Goal: Information Seeking & Learning: Find specific fact

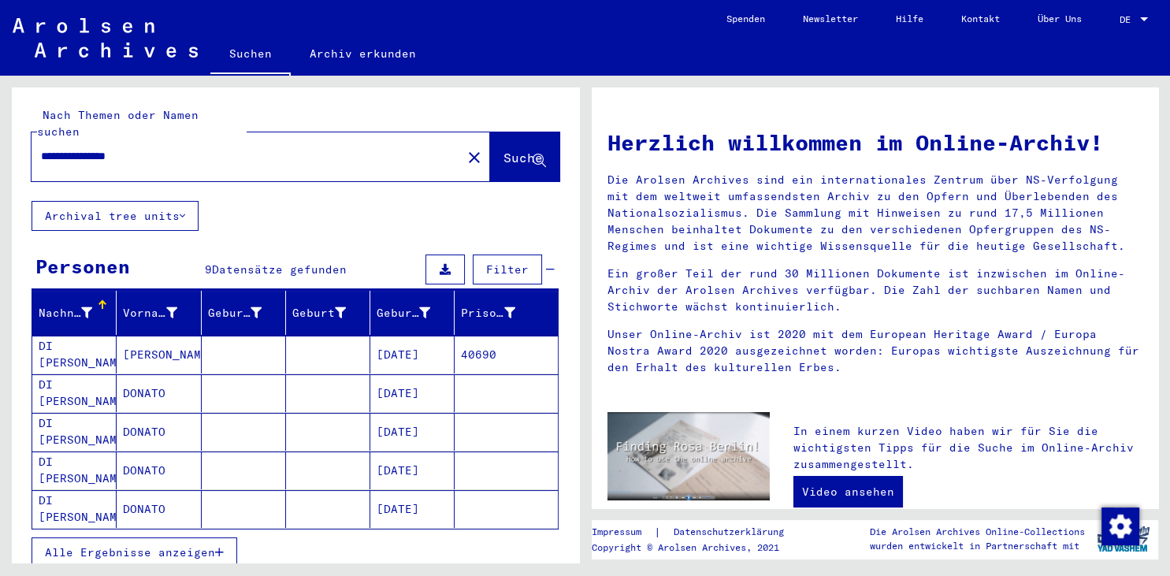
click at [121, 337] on mat-cell "[PERSON_NAME]" at bounding box center [159, 355] width 84 height 38
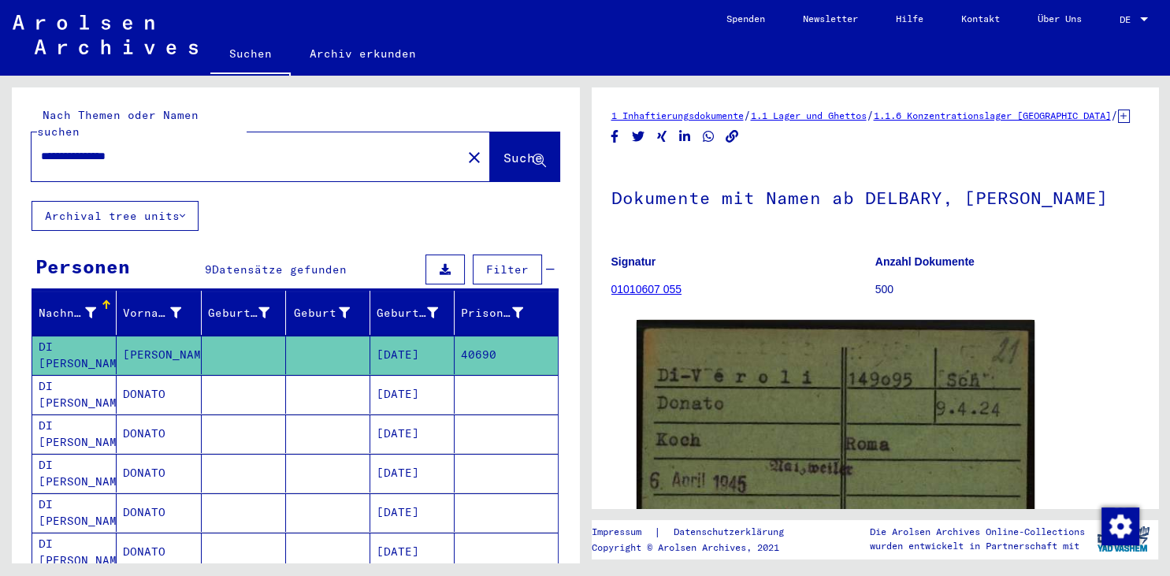
click at [132, 378] on mat-cell "DONATO" at bounding box center [159, 394] width 84 height 39
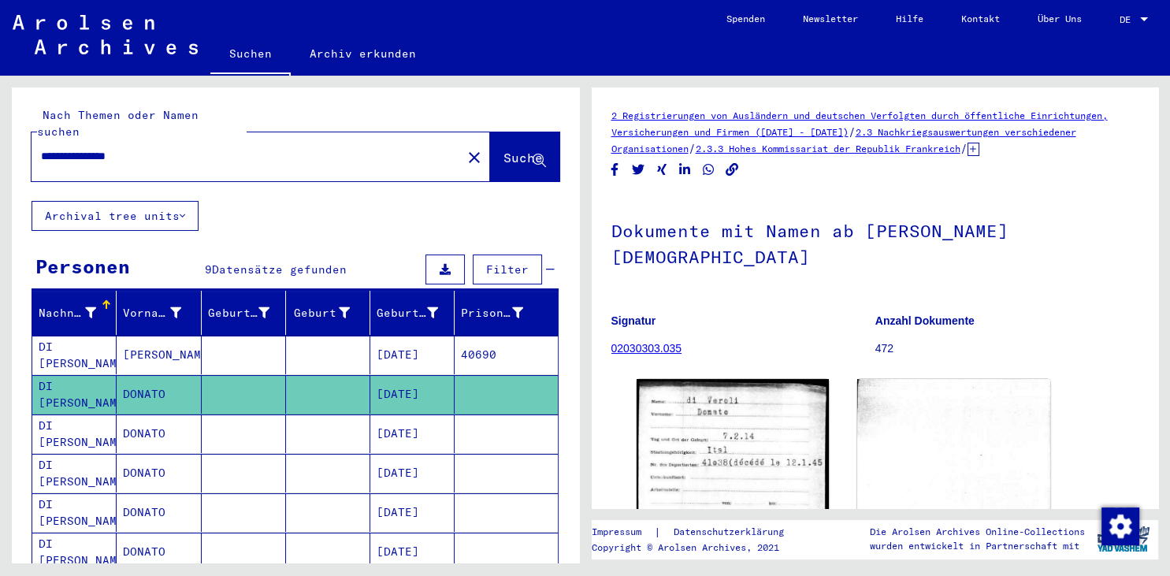
click at [114, 415] on mat-cell "DI [PERSON_NAME]" at bounding box center [74, 434] width 84 height 39
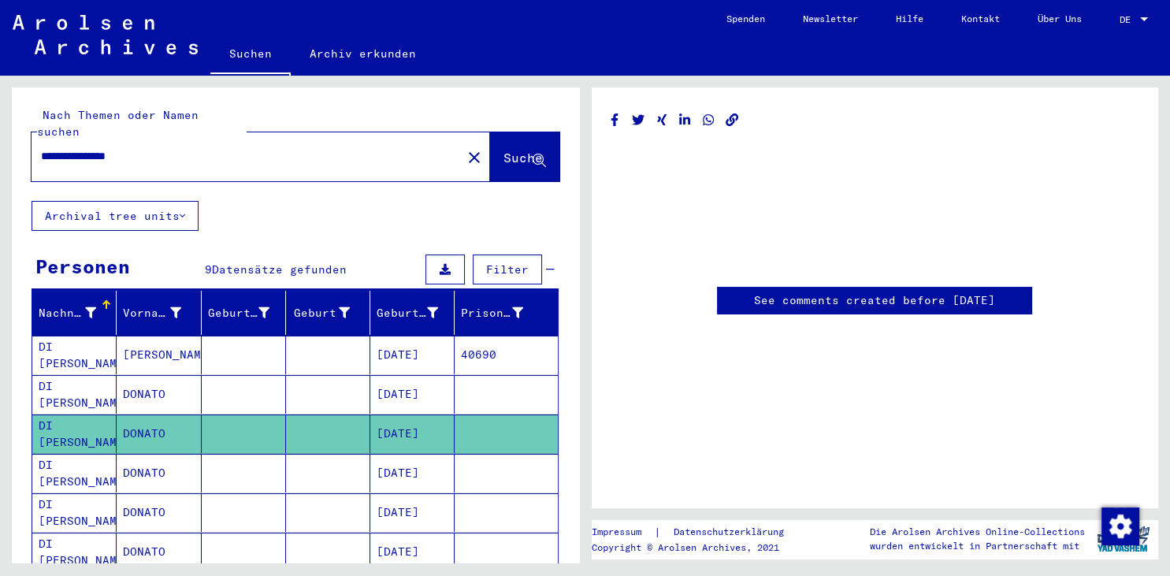
click at [54, 454] on mat-cell "DI [PERSON_NAME]" at bounding box center [74, 473] width 84 height 39
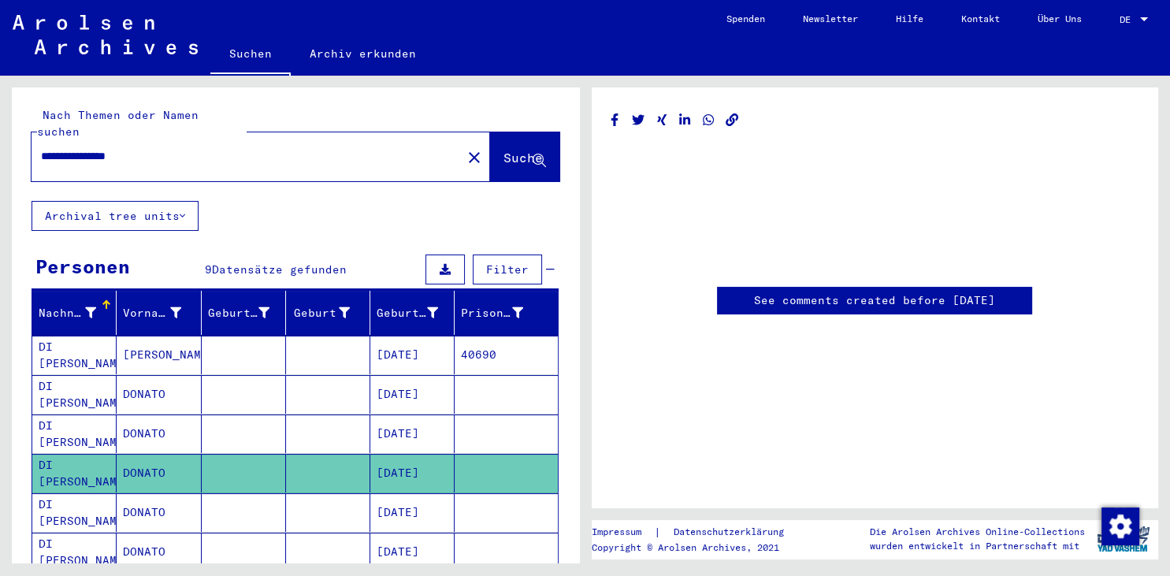
click at [61, 484] on icon at bounding box center [65, 513] width 39 height 63
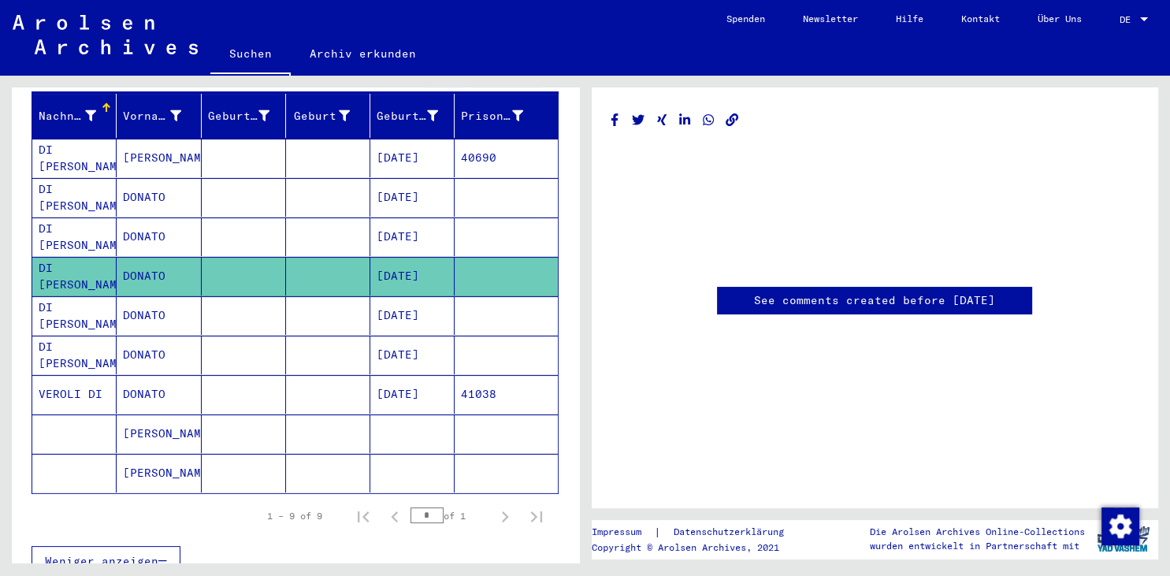
scroll to position [199, 0]
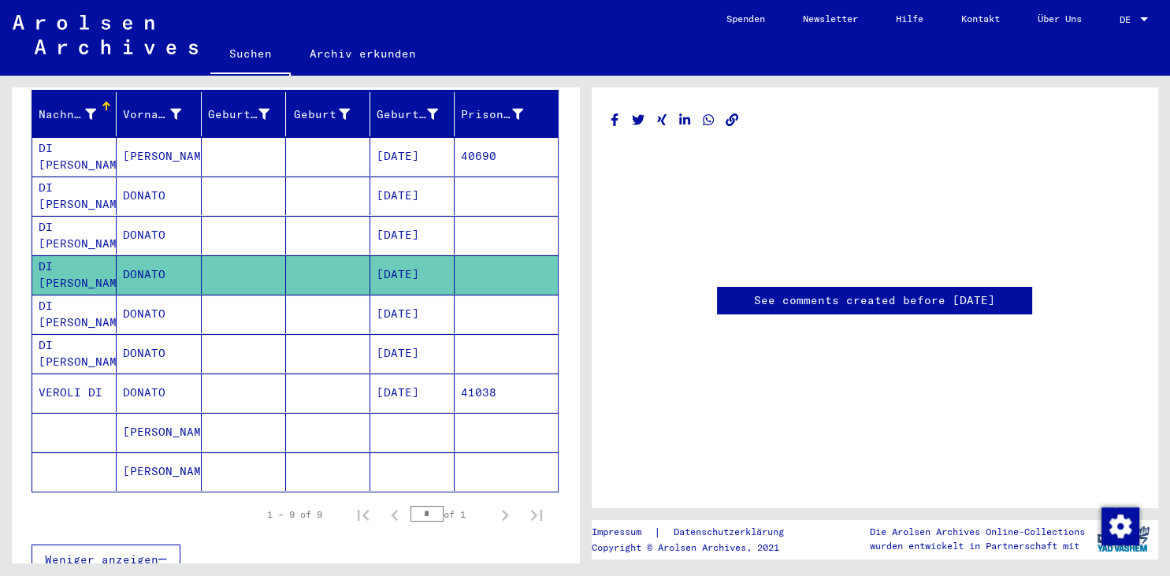
click at [73, 374] on mat-cell "VEROLI DI" at bounding box center [74, 393] width 84 height 39
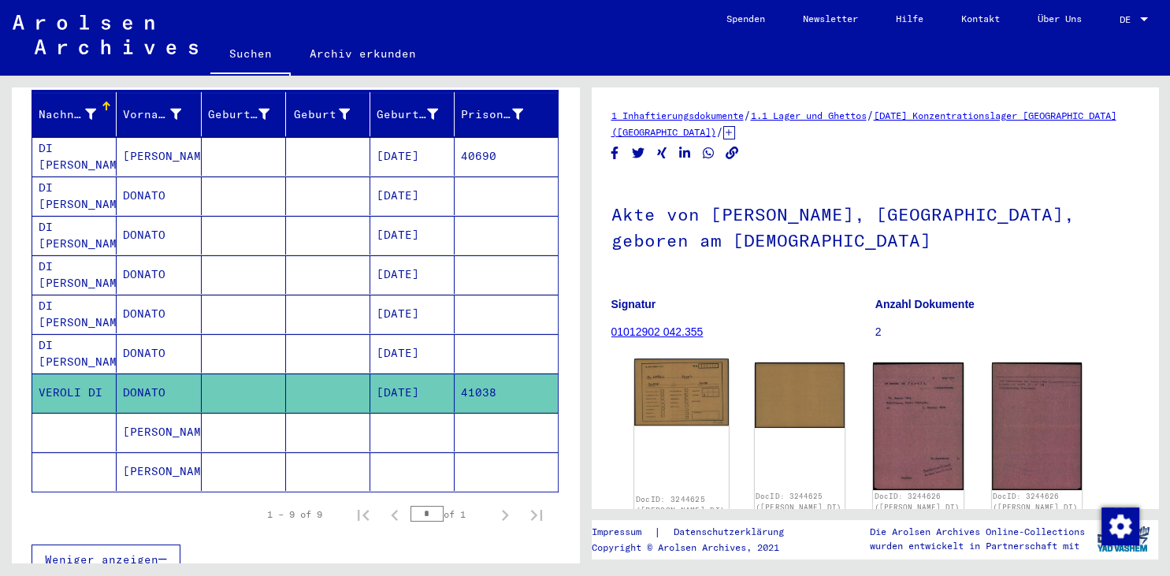
click at [679, 366] on img at bounding box center [681, 392] width 95 height 67
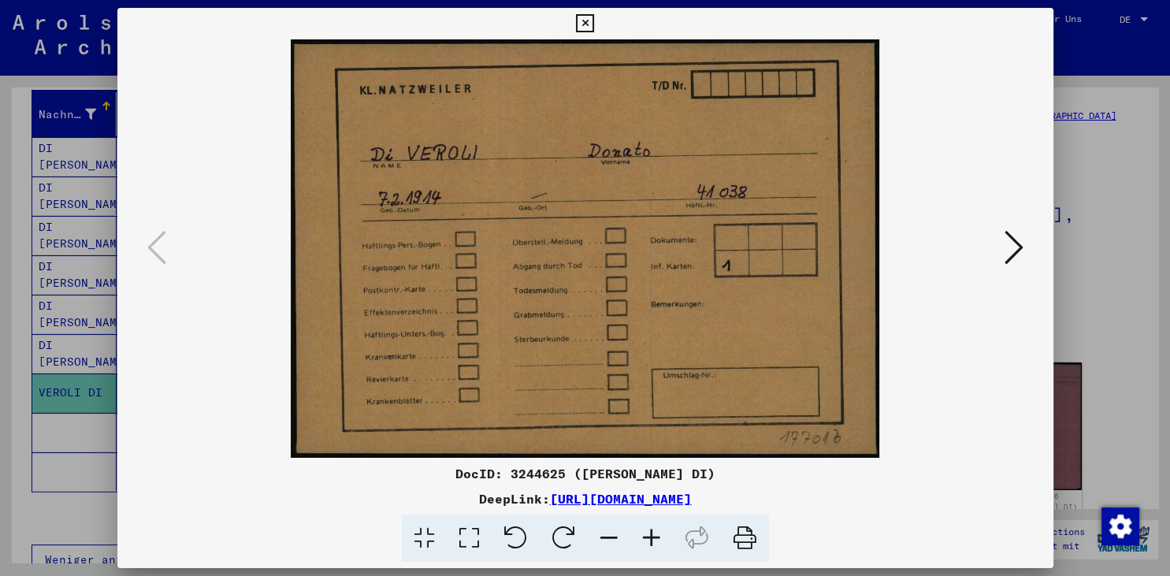
click at [1025, 247] on button at bounding box center [1014, 248] width 28 height 45
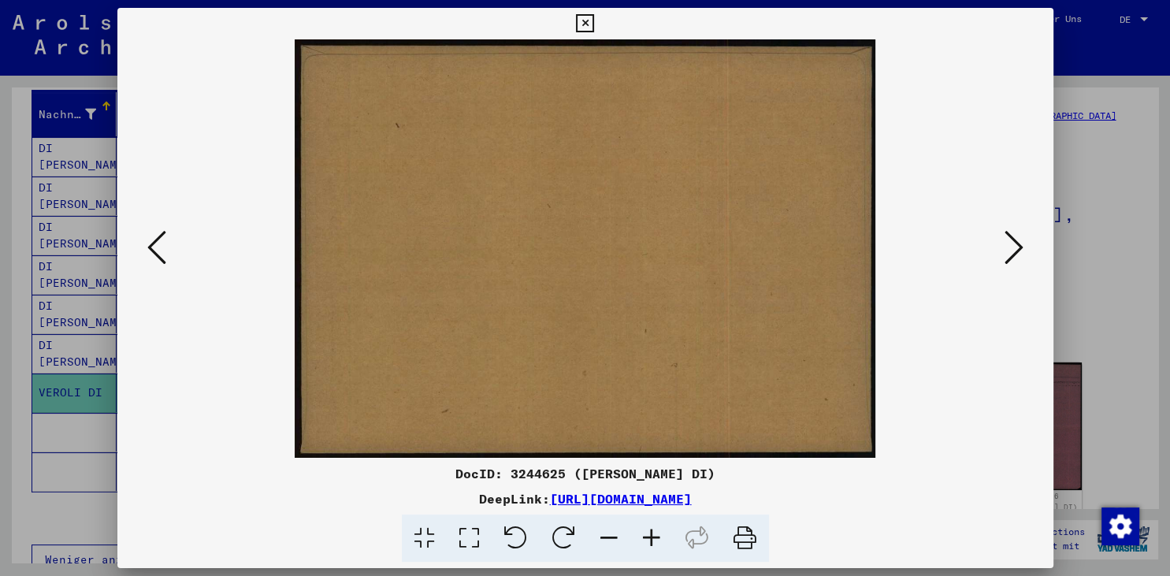
click at [1025, 247] on button at bounding box center [1014, 248] width 28 height 45
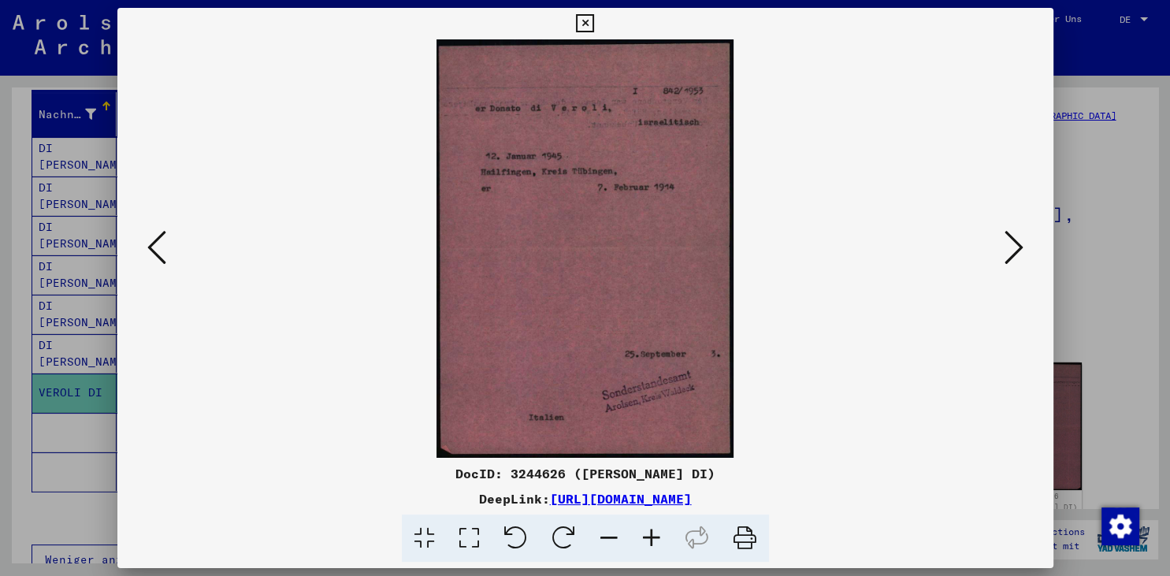
click at [1025, 247] on button at bounding box center [1014, 248] width 28 height 45
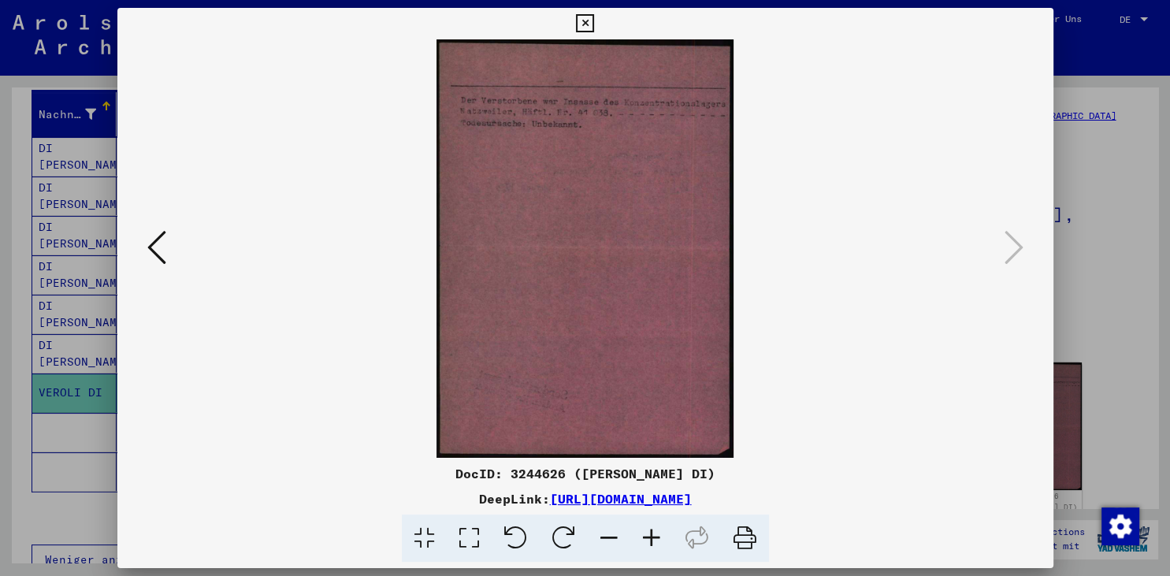
click at [594, 28] on icon at bounding box center [585, 23] width 18 height 19
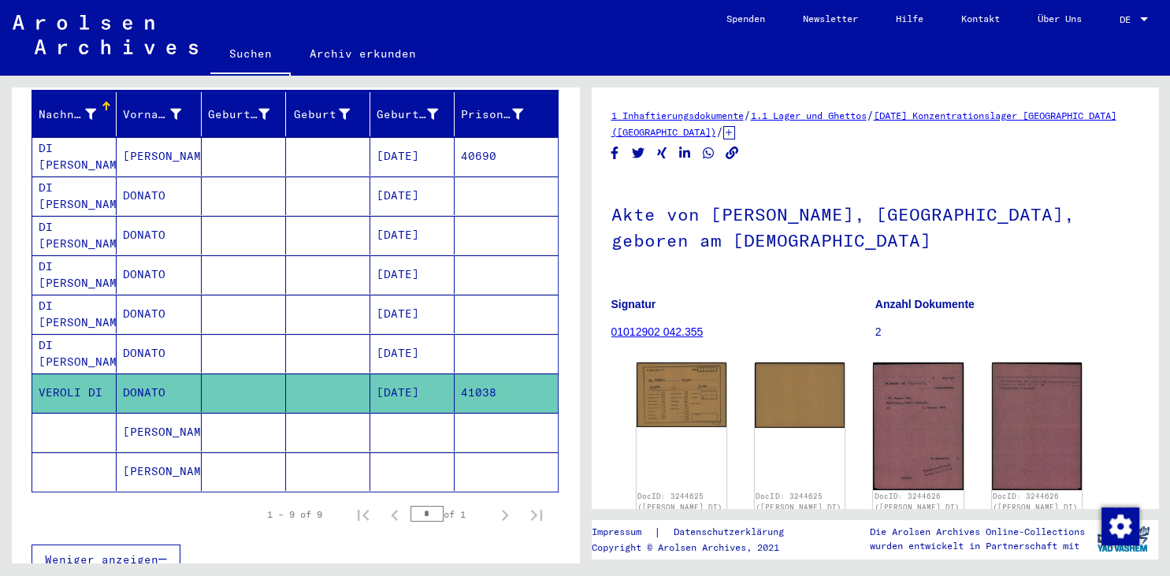
click at [385, 374] on mat-cell "[DATE]" at bounding box center [412, 393] width 84 height 39
click at [106, 374] on mat-cell "VEROLI DI" at bounding box center [74, 393] width 84 height 39
click at [677, 370] on img at bounding box center [681, 392] width 95 height 67
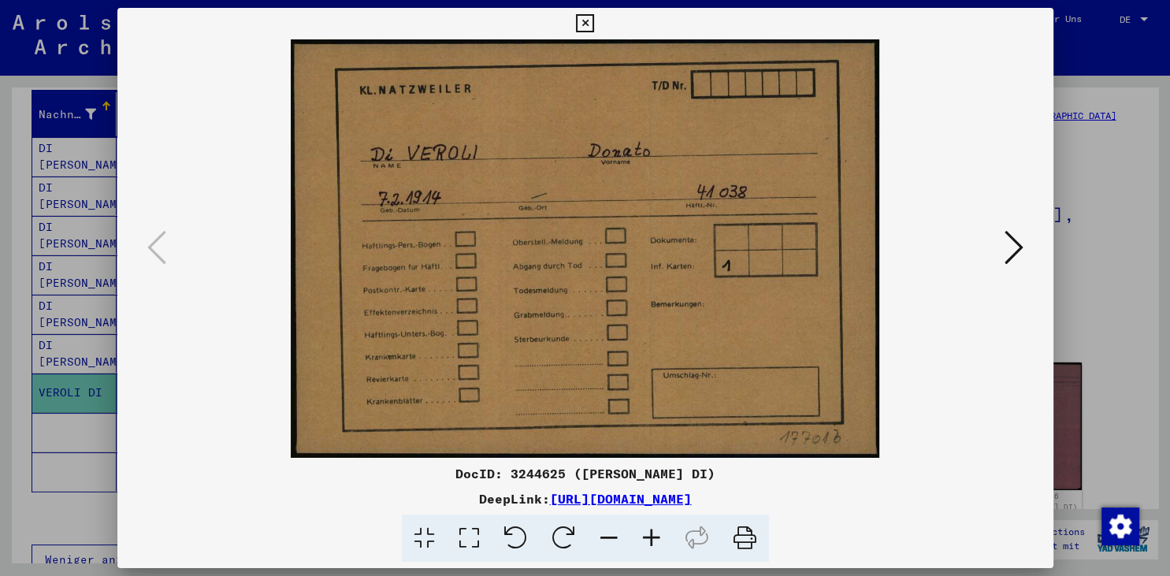
click at [1015, 260] on icon at bounding box center [1014, 248] width 19 height 38
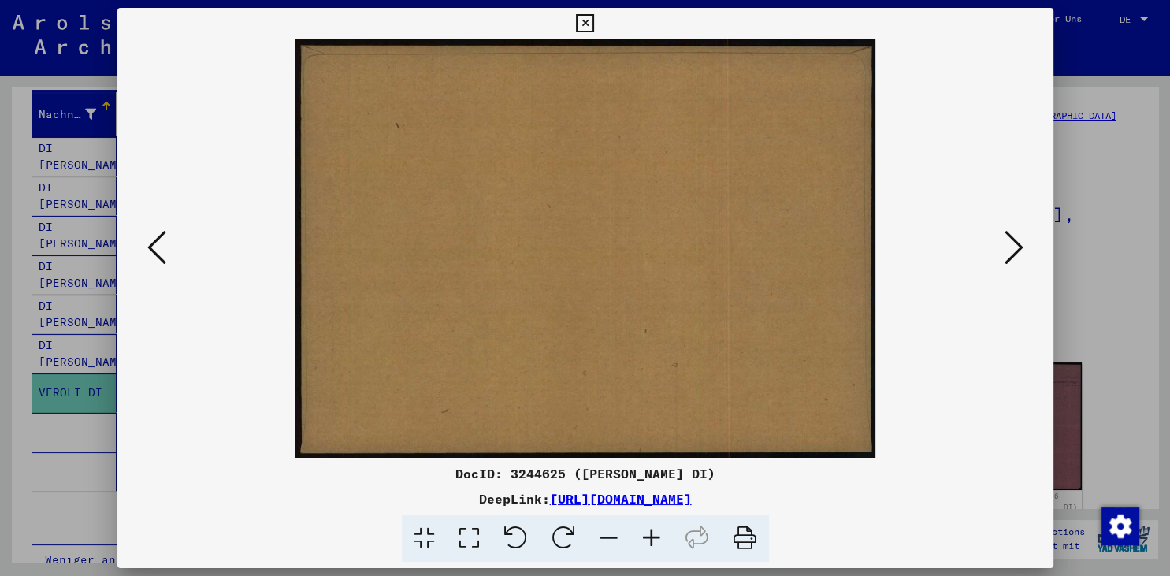
click at [1015, 260] on icon at bounding box center [1014, 248] width 19 height 38
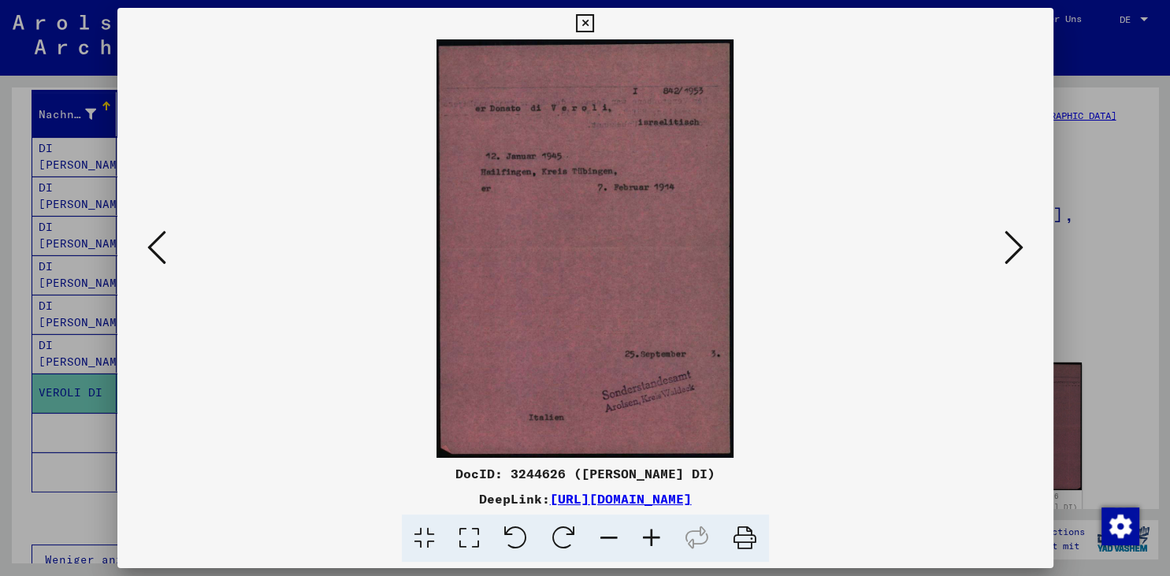
click at [1015, 260] on icon at bounding box center [1014, 248] width 19 height 38
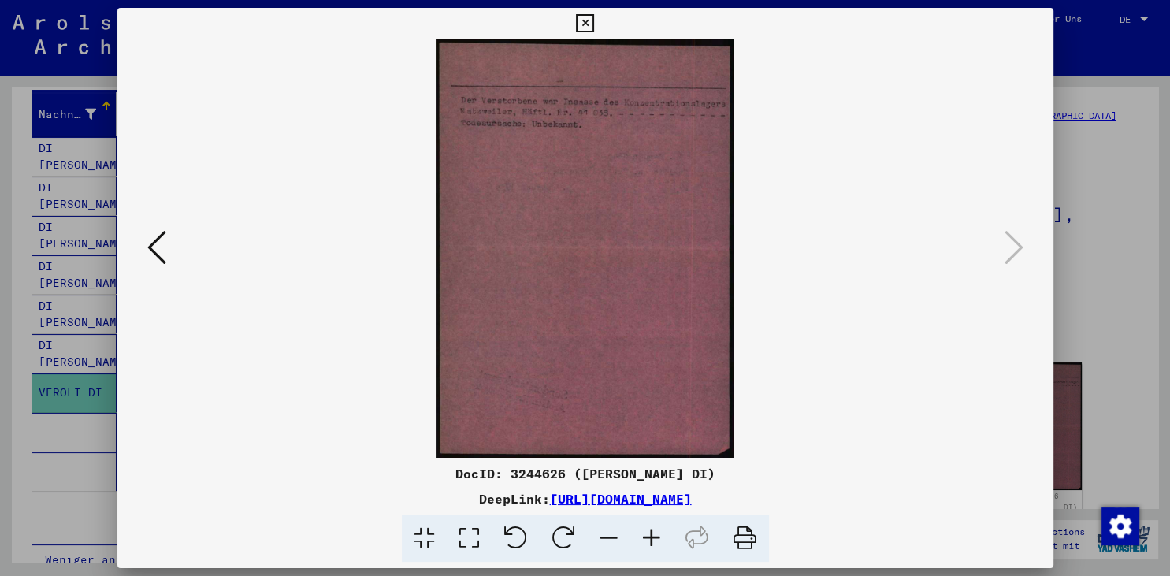
click at [599, 14] on button at bounding box center [585, 24] width 28 height 32
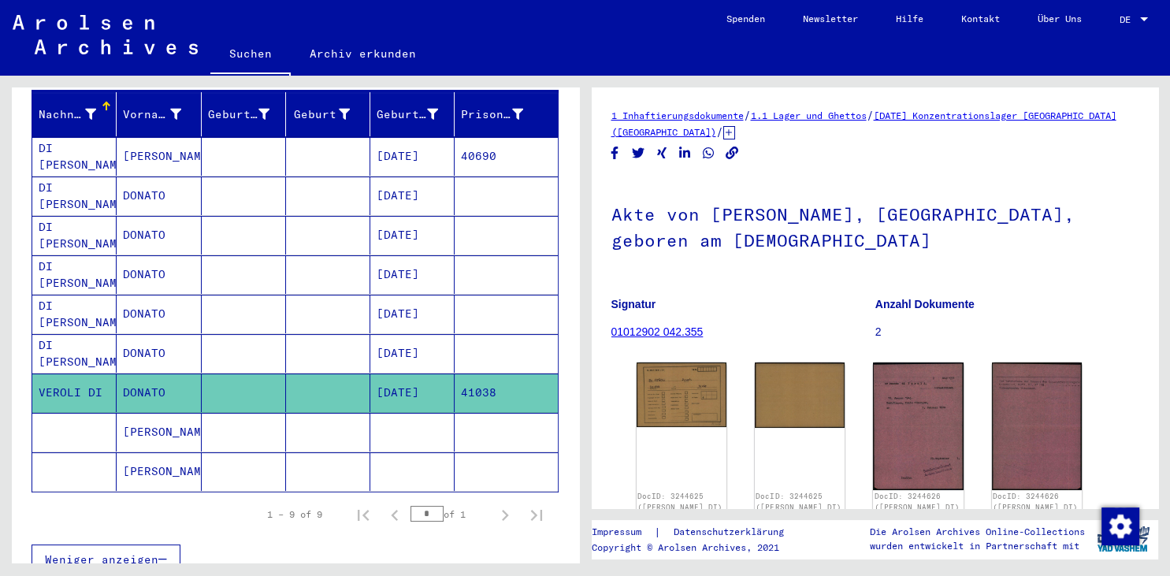
click at [221, 137] on mat-cell at bounding box center [244, 156] width 84 height 39
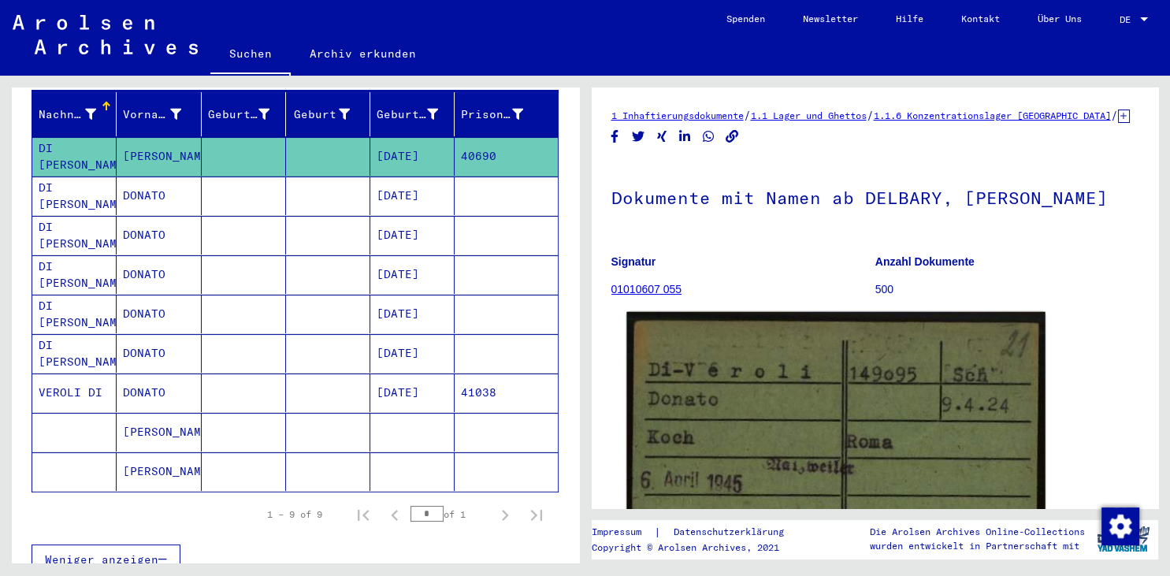
click at [780, 415] on img at bounding box center [836, 476] width 419 height 329
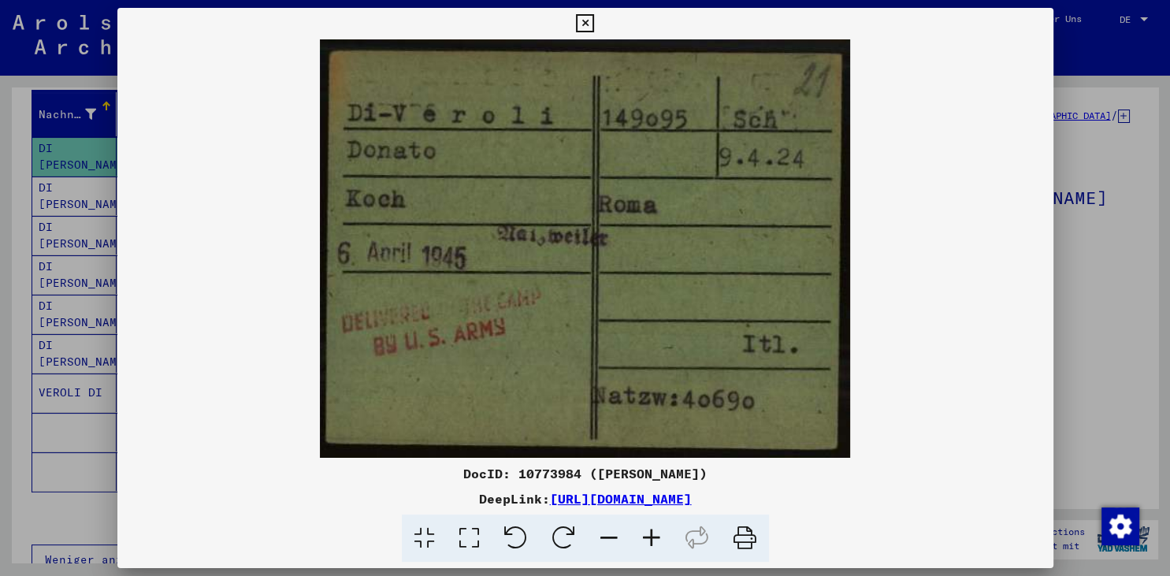
click at [594, 25] on icon at bounding box center [585, 23] width 18 height 19
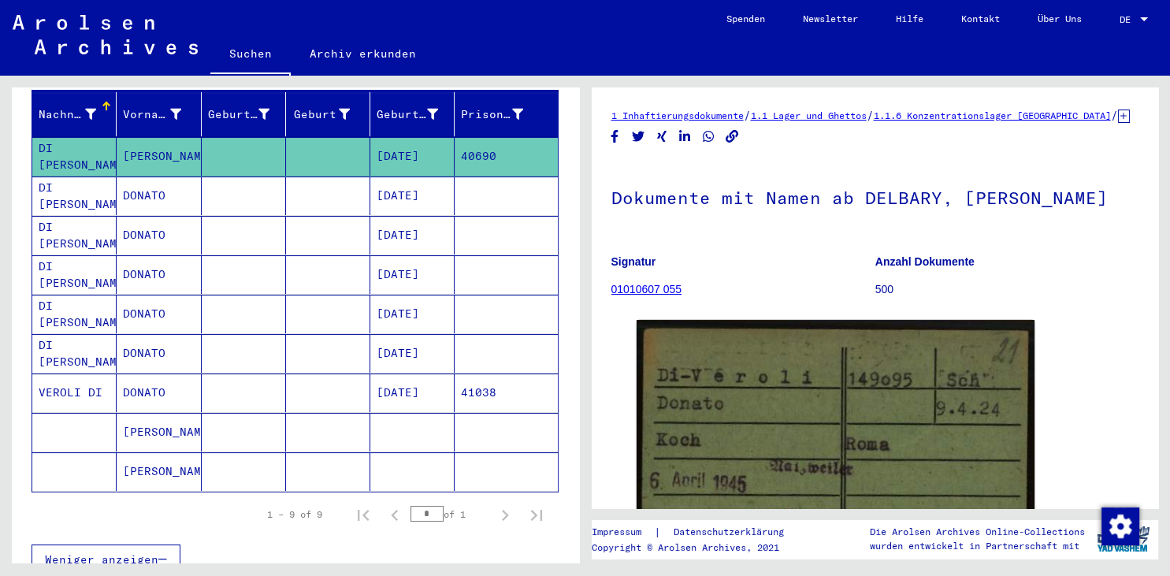
click at [335, 180] on mat-cell at bounding box center [328, 196] width 84 height 39
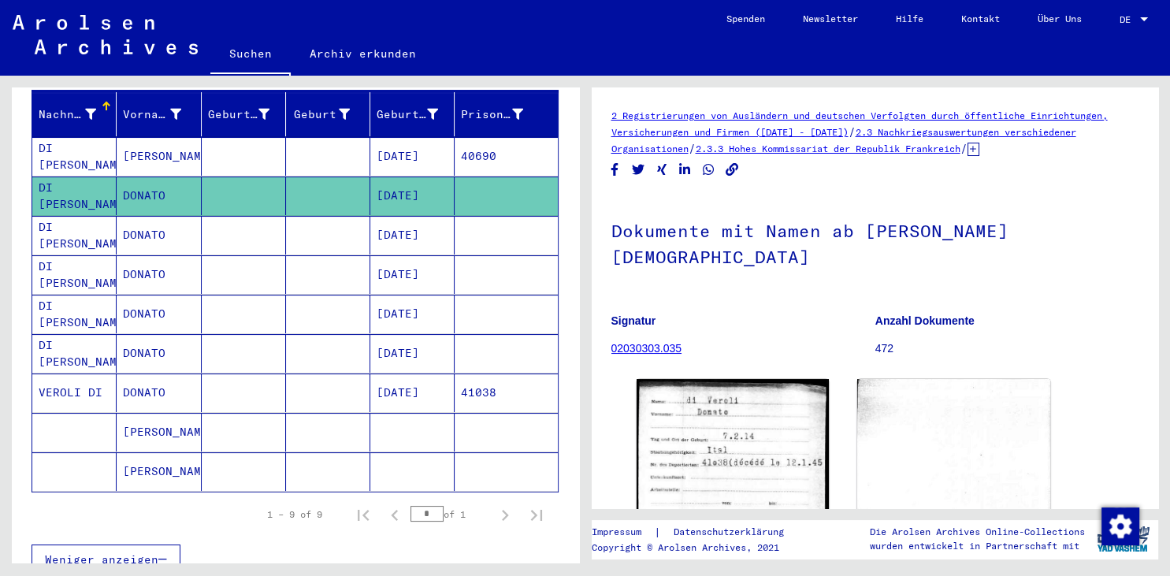
click at [229, 216] on mat-cell at bounding box center [244, 235] width 84 height 39
